Goal: Transaction & Acquisition: Subscribe to service/newsletter

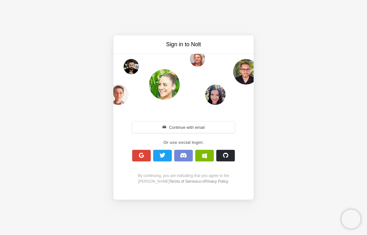
drag, startPoint x: 197, startPoint y: 130, endPoint x: 129, endPoint y: 53, distance: 103.5
click at [129, 53] on div "Sign in to [PERSON_NAME] Continue with email Or use social login: By continuing…" at bounding box center [183, 117] width 140 height 164
click at [139, 152] on button "button" at bounding box center [141, 155] width 18 height 11
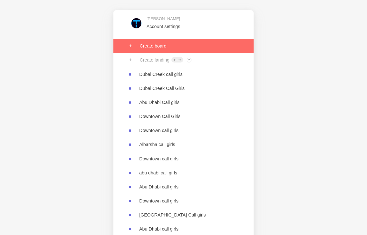
click at [140, 46] on link at bounding box center [183, 46] width 140 height 14
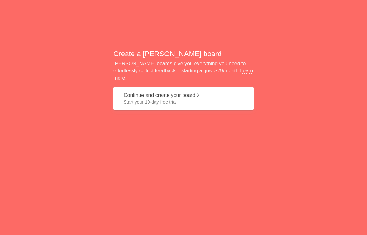
click at [190, 101] on span "Start your 10-day free trial" at bounding box center [184, 102] width 120 height 6
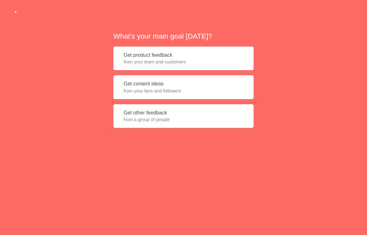
click at [177, 58] on button "Get product feedback from your team and customers" at bounding box center [183, 58] width 140 height 24
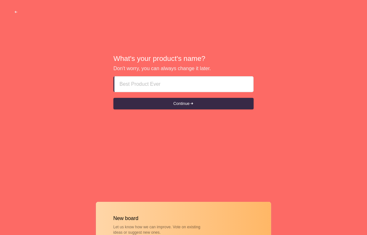
paste input "Dubai Creek call girls"
type input "Dubai Creek call girls"
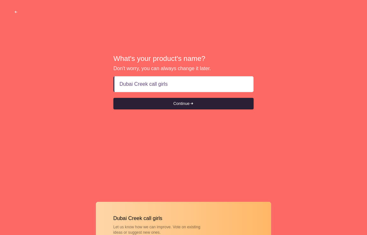
click at [127, 101] on button "Continue" at bounding box center [183, 103] width 140 height 11
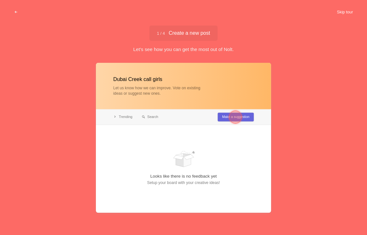
click at [336, 12] on button "Skip tour" at bounding box center [345, 11] width 32 height 11
